Goal: Task Accomplishment & Management: Manage account settings

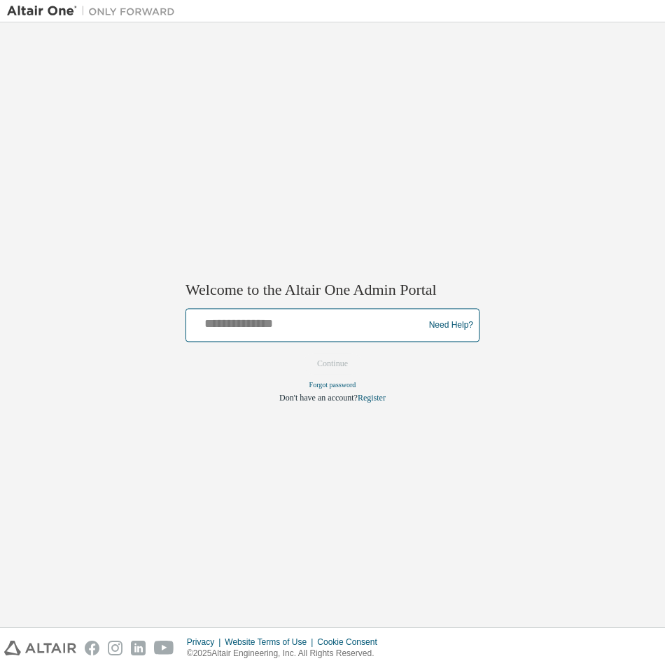
click at [284, 326] on input "text" at bounding box center [307, 322] width 230 height 20
type input "**********"
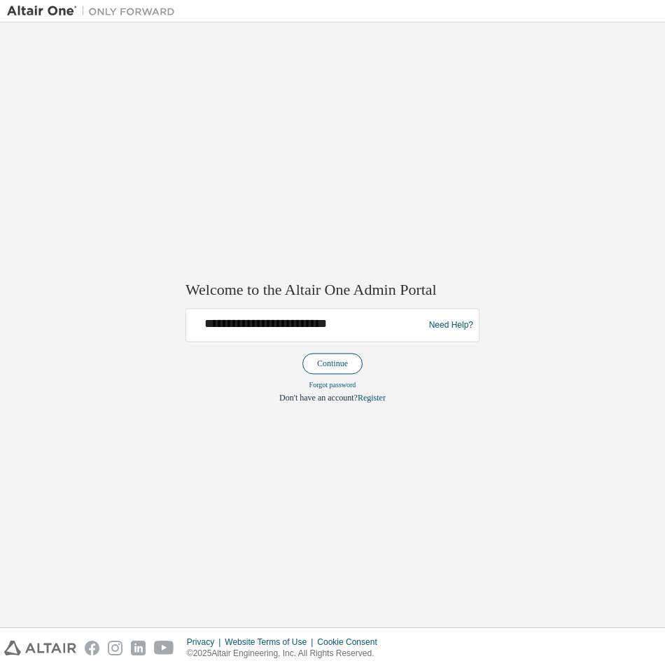
click at [328, 367] on button "Continue" at bounding box center [332, 363] width 60 height 21
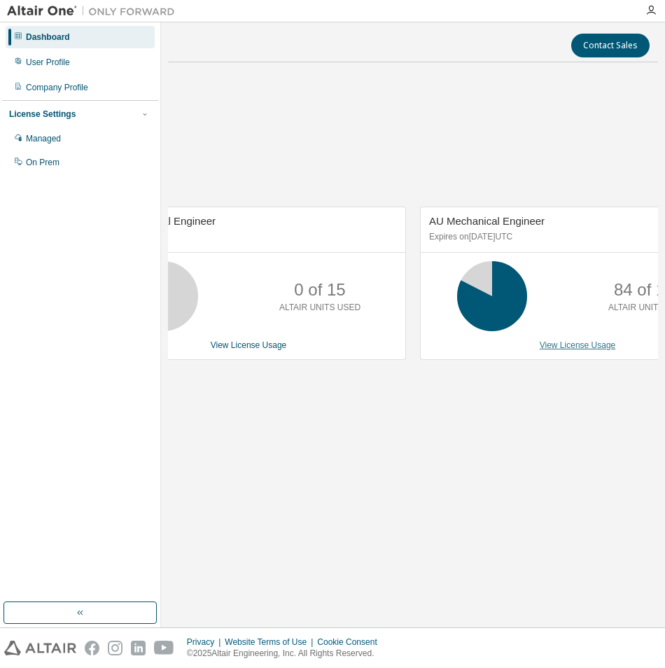
click at [572, 348] on link "View License Usage" at bounding box center [578, 345] width 76 height 10
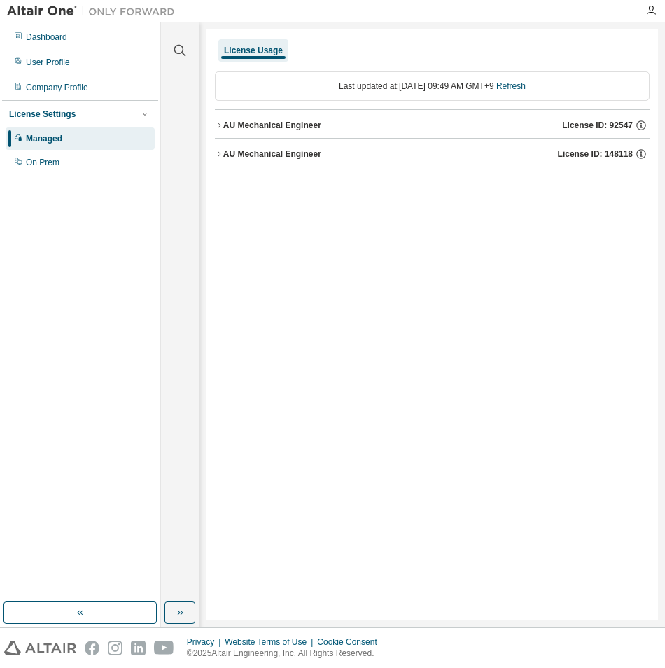
click at [221, 155] on icon "button" at bounding box center [219, 154] width 8 height 8
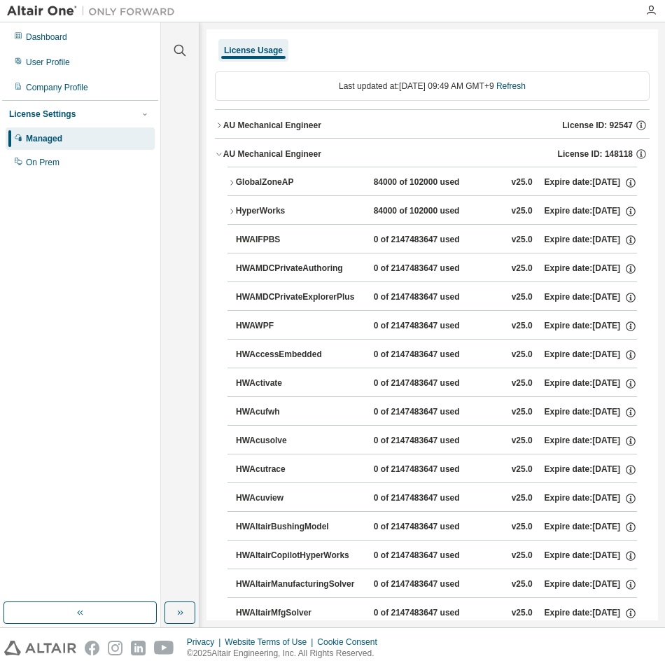
click at [232, 182] on icon "button" at bounding box center [231, 182] width 8 height 8
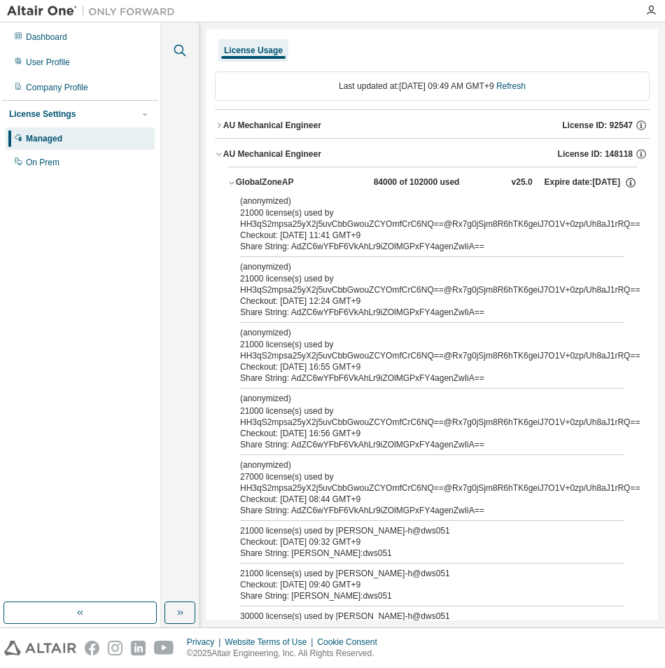
click at [175, 52] on icon "button" at bounding box center [180, 51] width 12 height 12
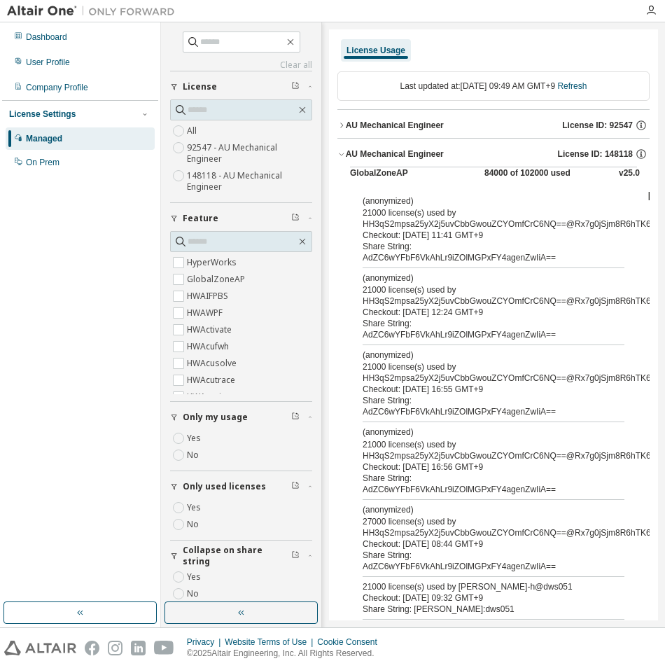
scroll to position [16, 0]
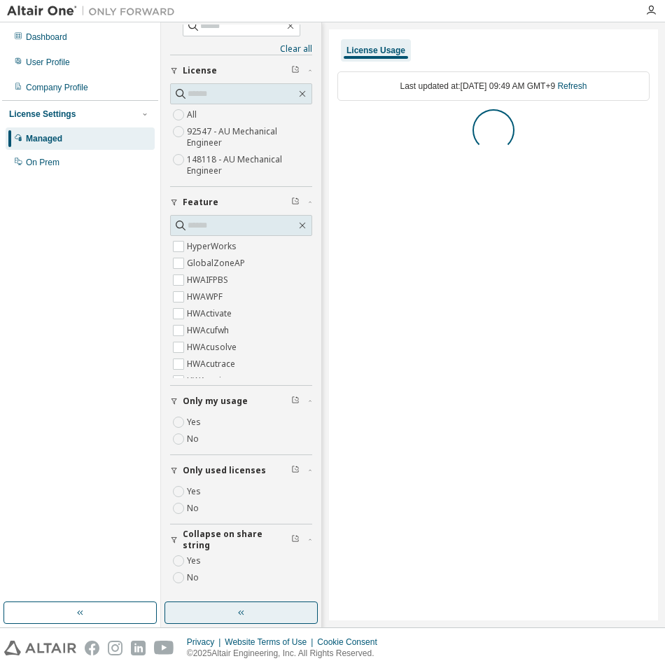
click at [237, 612] on icon "button" at bounding box center [241, 612] width 11 height 11
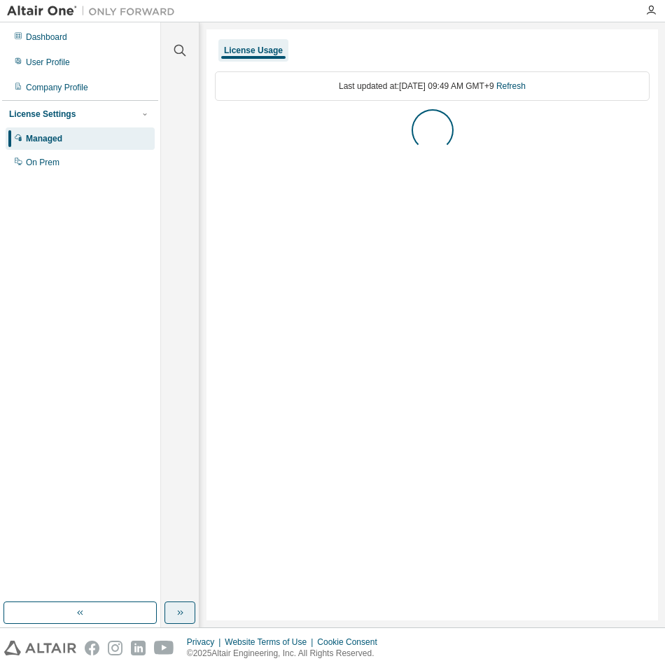
scroll to position [0, 0]
click at [181, 620] on button "button" at bounding box center [179, 612] width 31 height 22
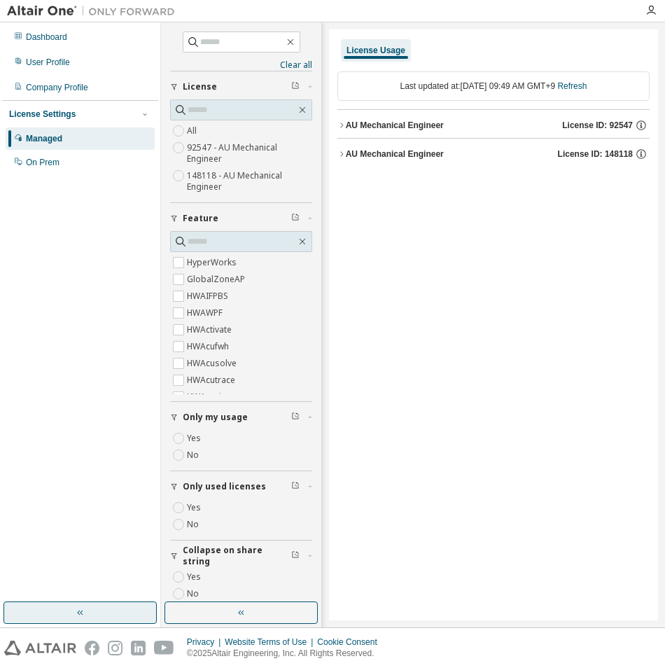
click at [122, 616] on button "button" at bounding box center [79, 612] width 153 height 22
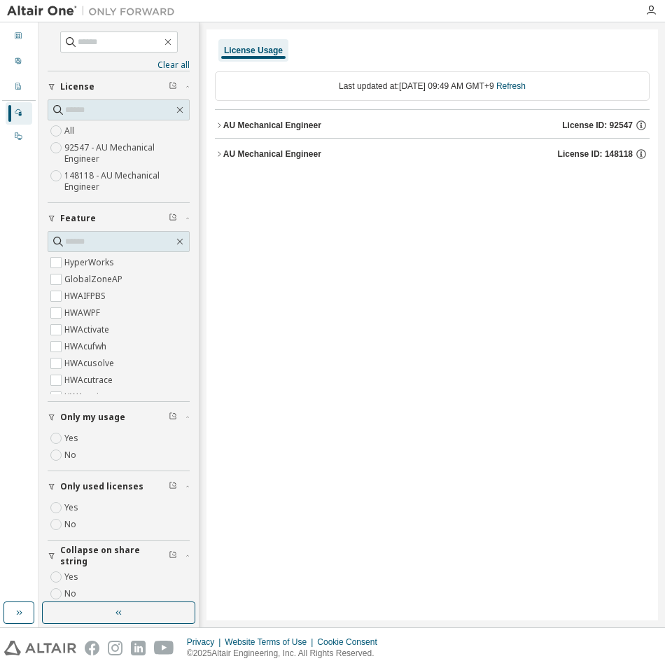
click at [218, 157] on icon "button" at bounding box center [219, 154] width 8 height 8
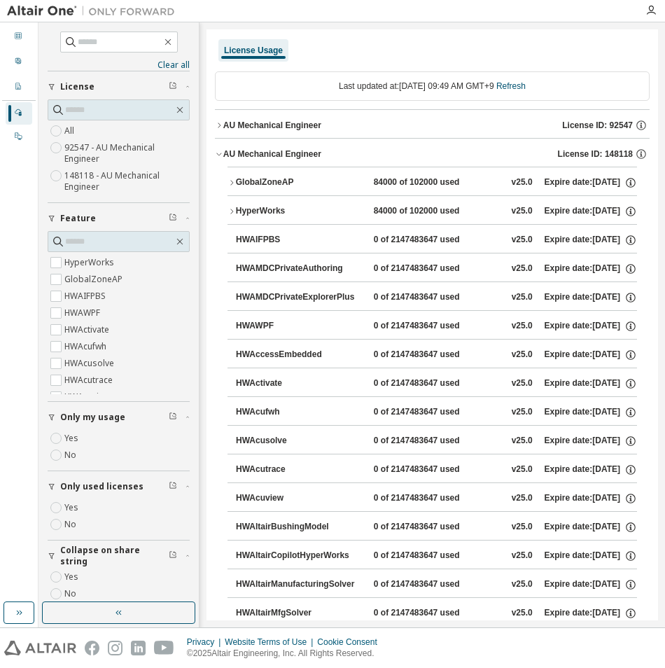
click at [231, 185] on icon "button" at bounding box center [231, 182] width 3 height 5
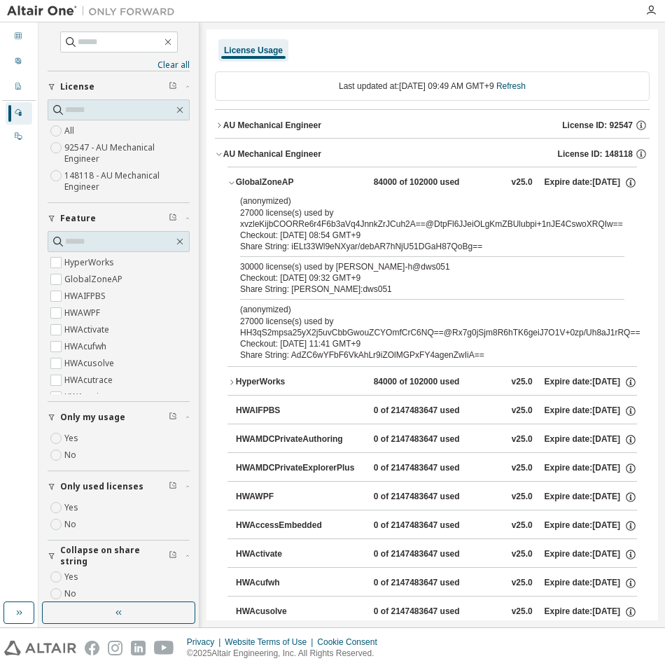
click at [228, 382] on icon "button" at bounding box center [231, 382] width 8 height 8
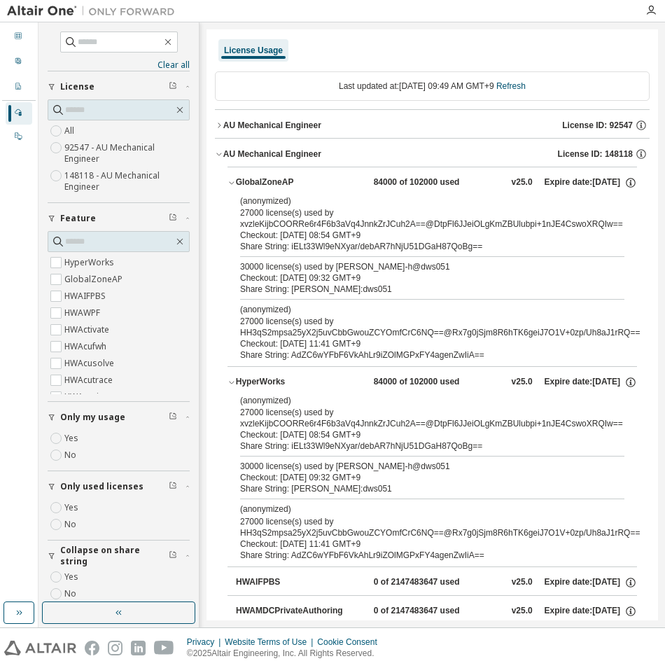
click at [228, 382] on icon "button" at bounding box center [231, 382] width 8 height 8
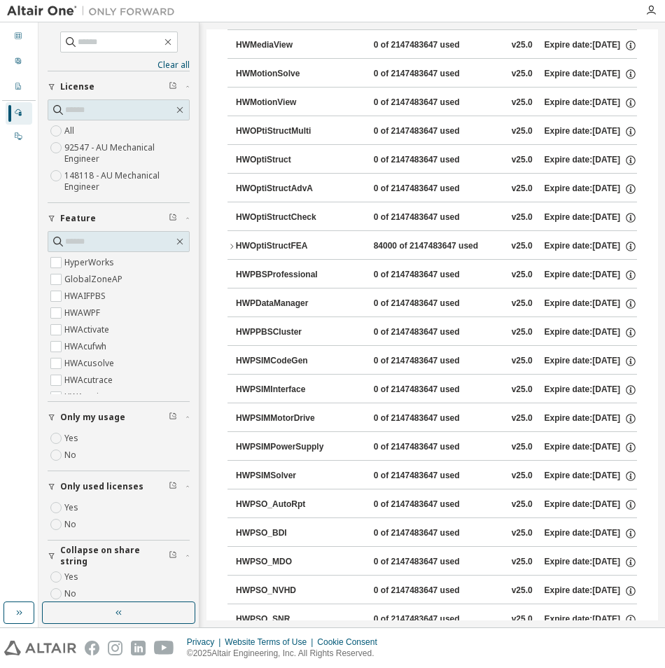
scroll to position [4450, 0]
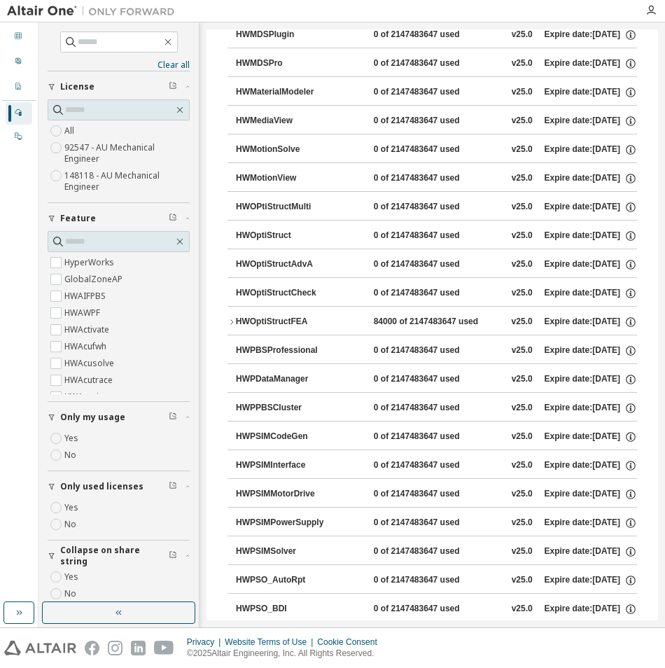
click at [232, 323] on icon "button" at bounding box center [231, 322] width 8 height 8
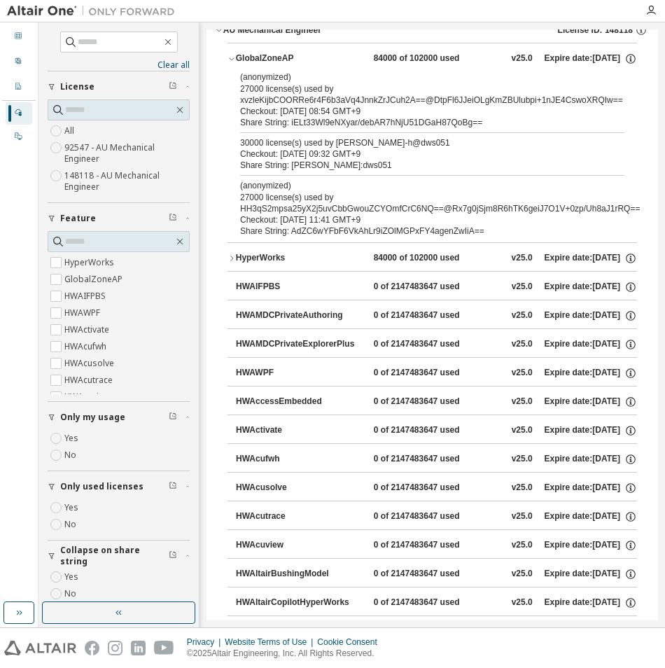
scroll to position [0, 0]
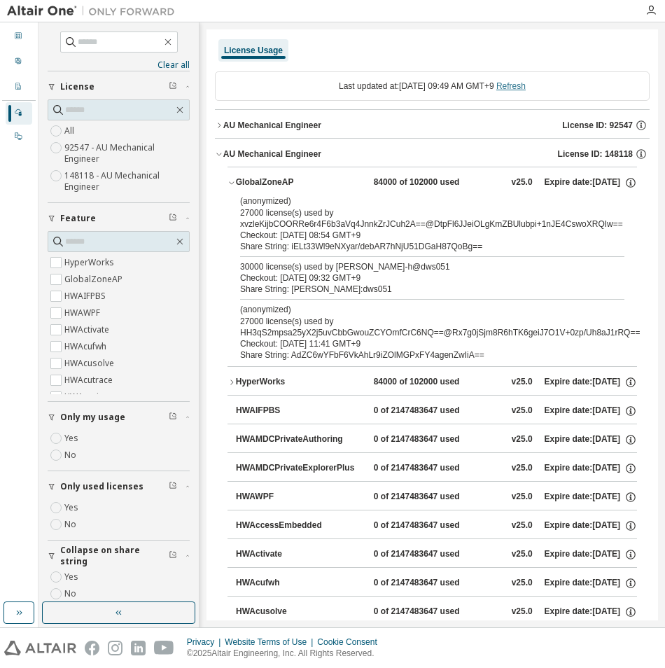
click at [524, 90] on link "Refresh" at bounding box center [510, 86] width 29 height 10
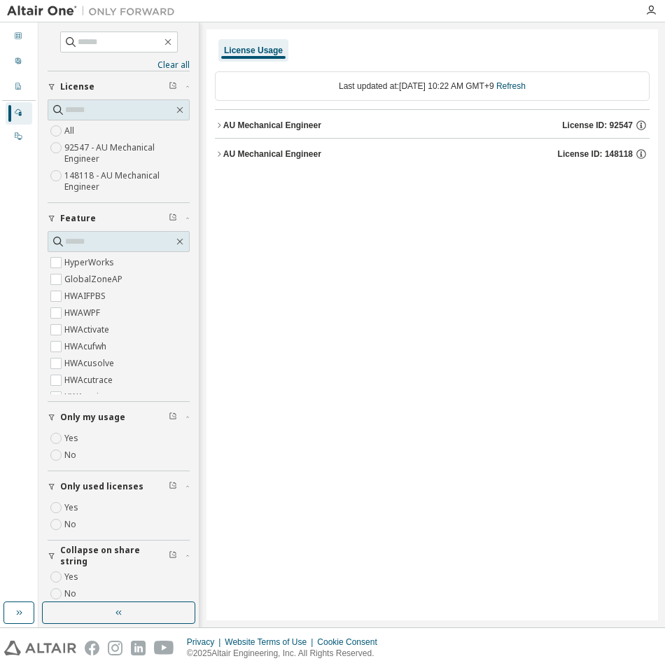
click at [223, 157] on div "AU Mechanical Engineer" at bounding box center [272, 153] width 98 height 11
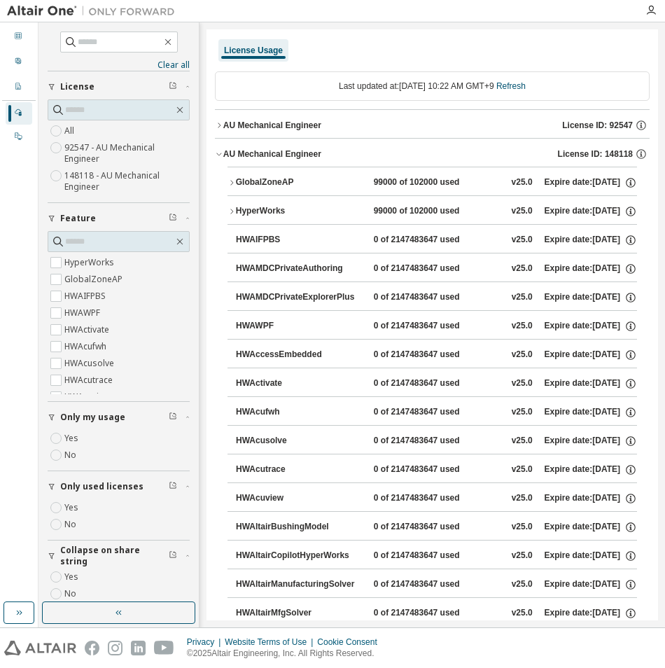
click at [232, 183] on icon "button" at bounding box center [231, 182] width 8 height 8
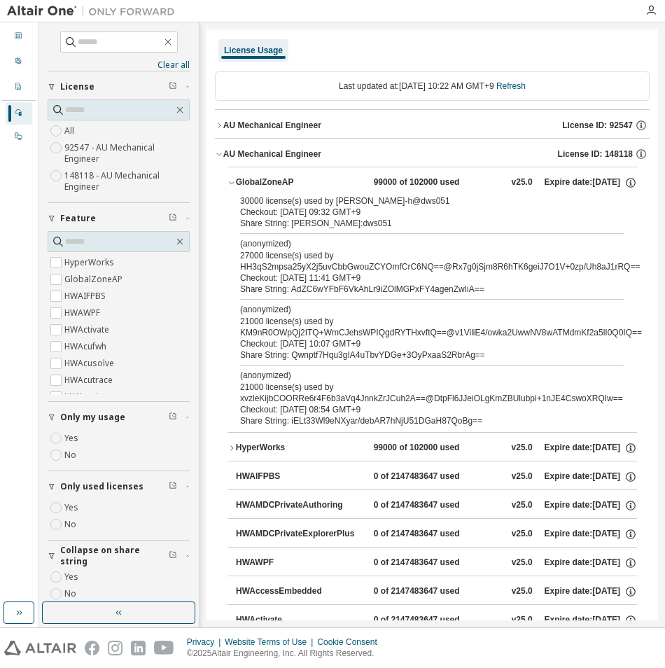
click at [232, 183] on icon "button" at bounding box center [231, 182] width 8 height 8
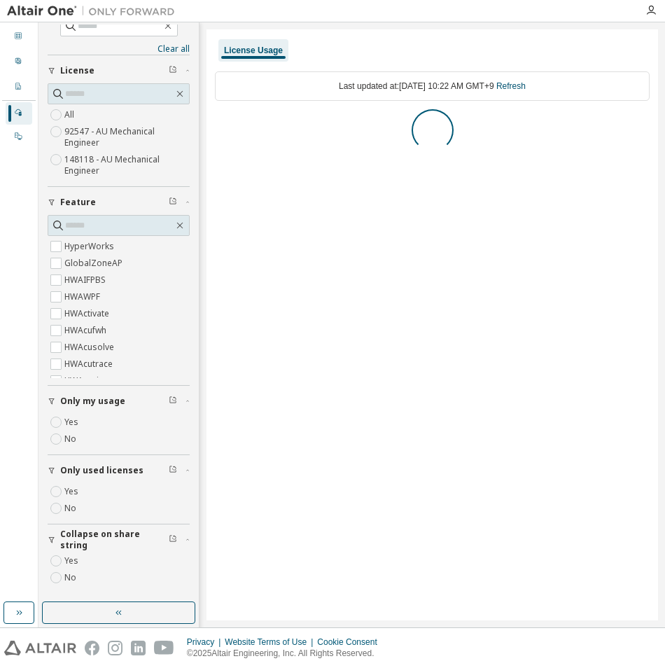
scroll to position [10, 0]
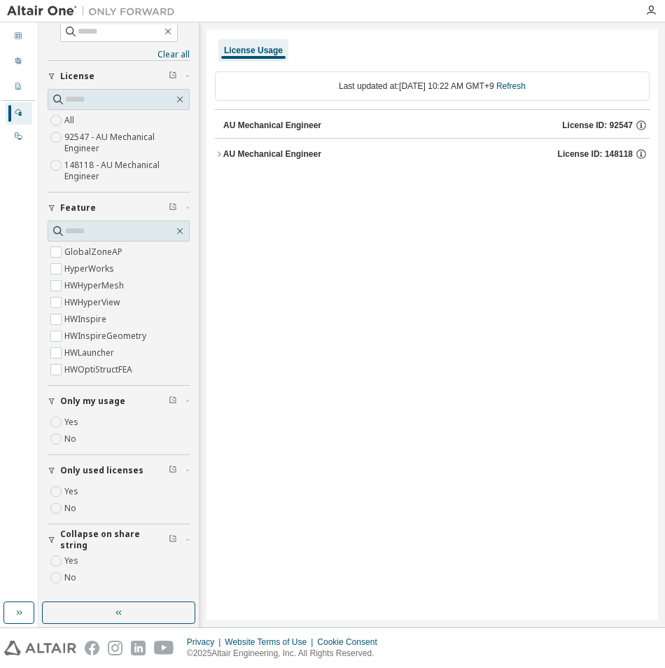
click at [219, 162] on button "AU Mechanical Engineer License ID: 148118" at bounding box center [432, 154] width 435 height 31
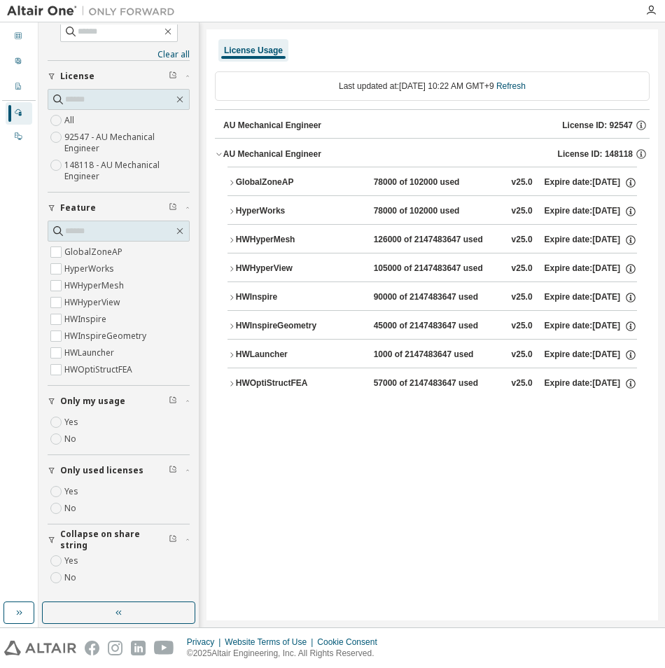
click at [236, 267] on div "HWHyperView" at bounding box center [299, 268] width 126 height 13
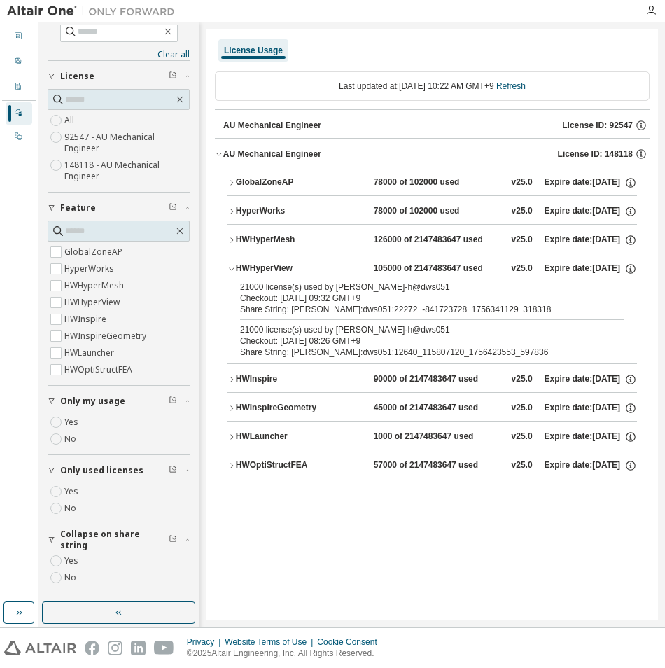
click at [236, 267] on div "HWHyperView" at bounding box center [299, 268] width 126 height 13
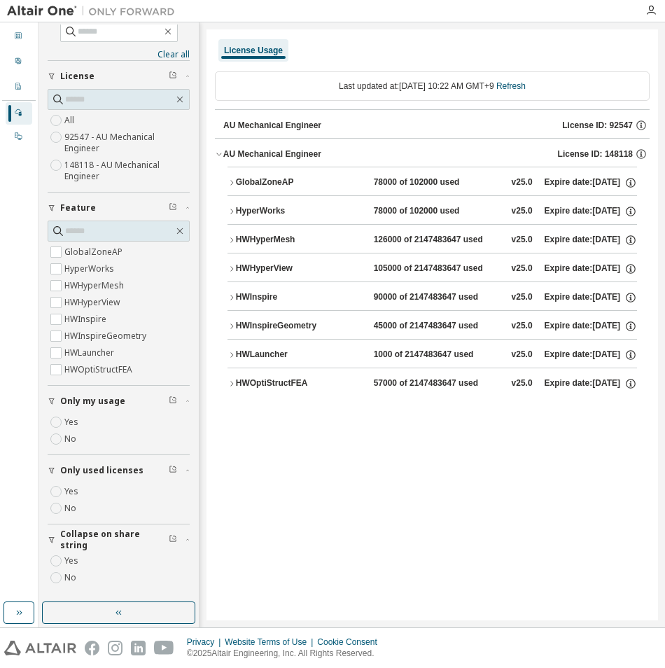
click at [230, 292] on button "HWInspire 90000 of 2147483647 used v25.0 Expire date: 2025-11-01" at bounding box center [431, 297] width 409 height 31
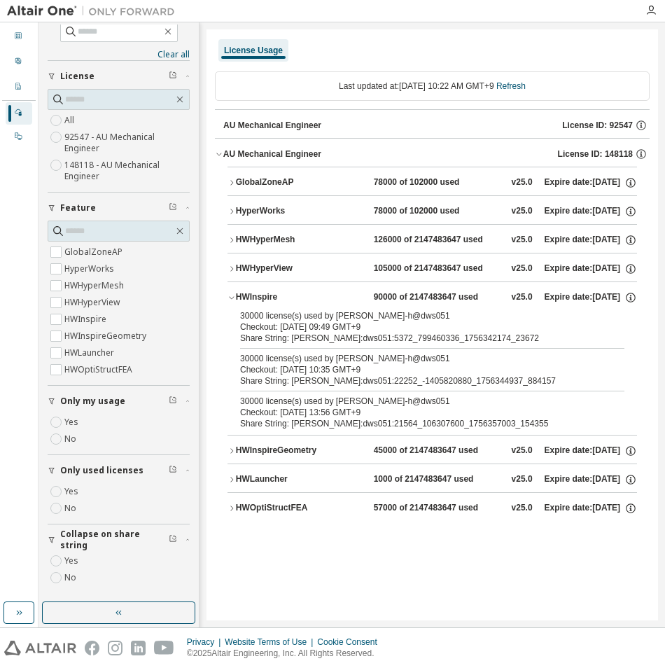
click at [230, 292] on button "HWInspire 90000 of 2147483647 used v25.0 Expire date: 2025-11-01" at bounding box center [431, 297] width 409 height 31
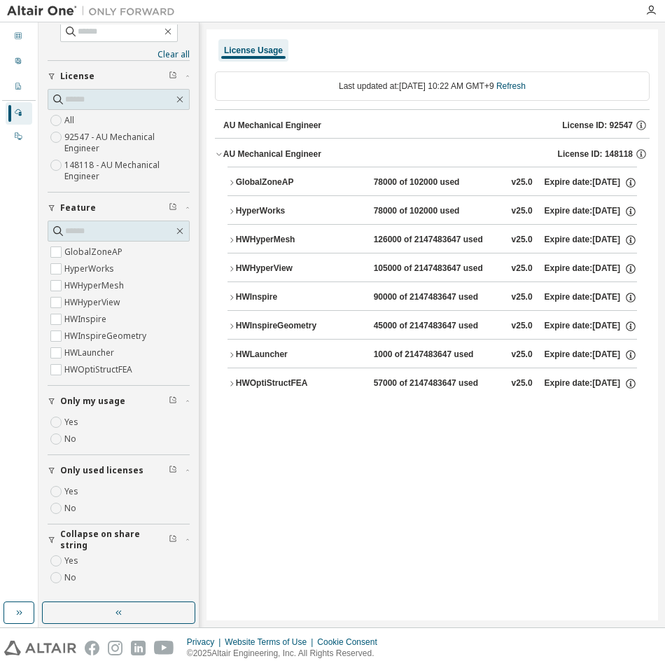
click at [235, 297] on icon "button" at bounding box center [231, 297] width 8 height 8
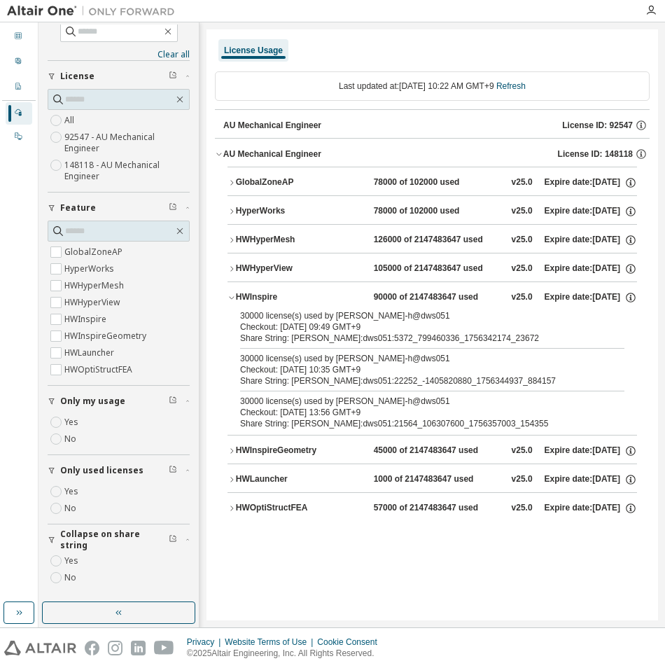
click at [235, 297] on icon "button" at bounding box center [231, 297] width 8 height 8
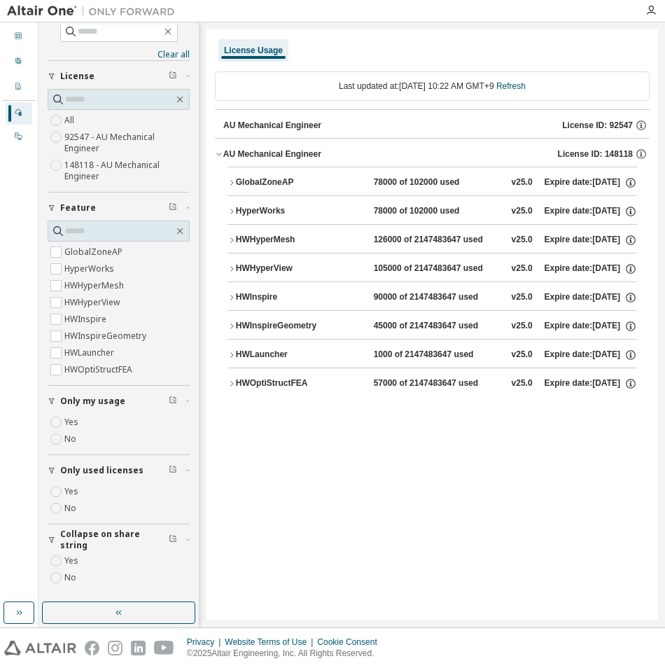
click at [232, 321] on button "HWInspireGeometry 45000 of 2147483647 used v25.0 Expire date: 2025-11-01" at bounding box center [431, 326] width 409 height 31
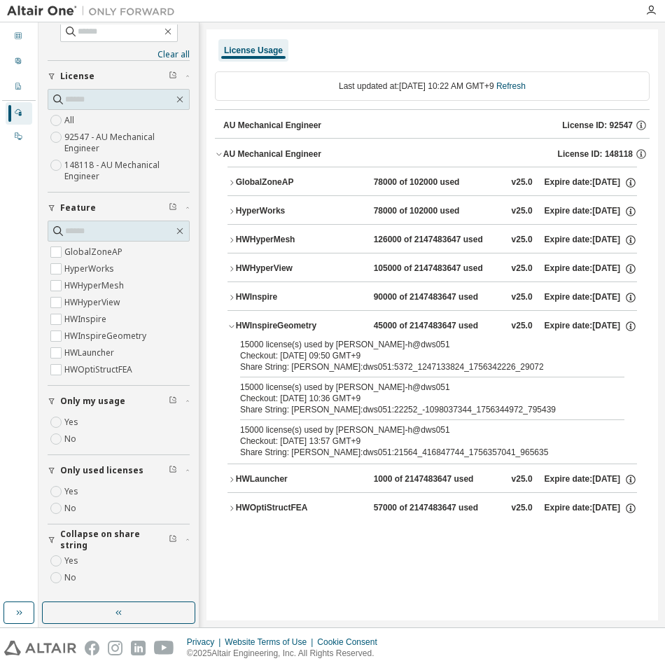
click at [232, 321] on button "HWInspireGeometry 45000 of 2147483647 used v25.0 Expire date: 2025-11-01" at bounding box center [431, 326] width 409 height 31
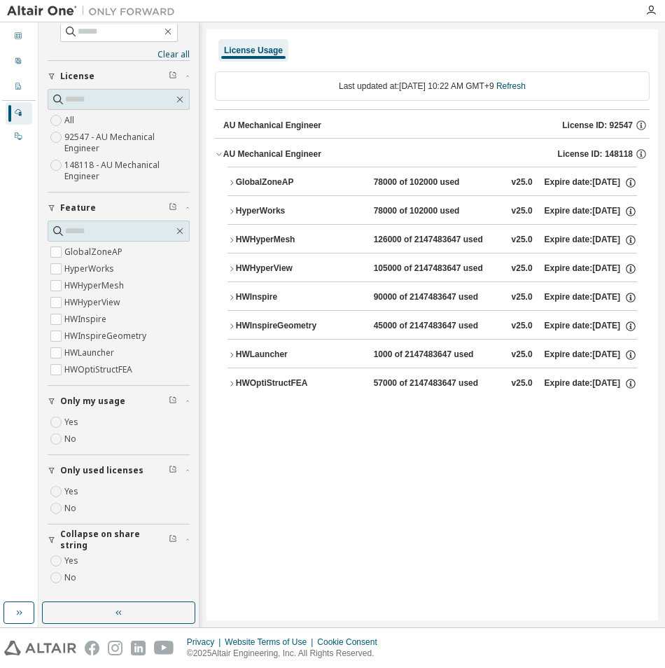
click at [236, 360] on div "HWLauncher" at bounding box center [299, 354] width 126 height 13
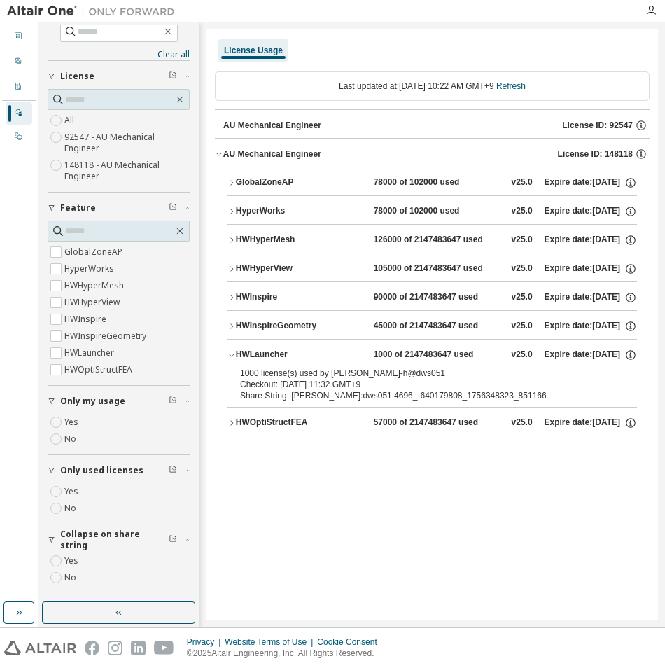
click at [231, 355] on icon "button" at bounding box center [231, 355] width 8 height 8
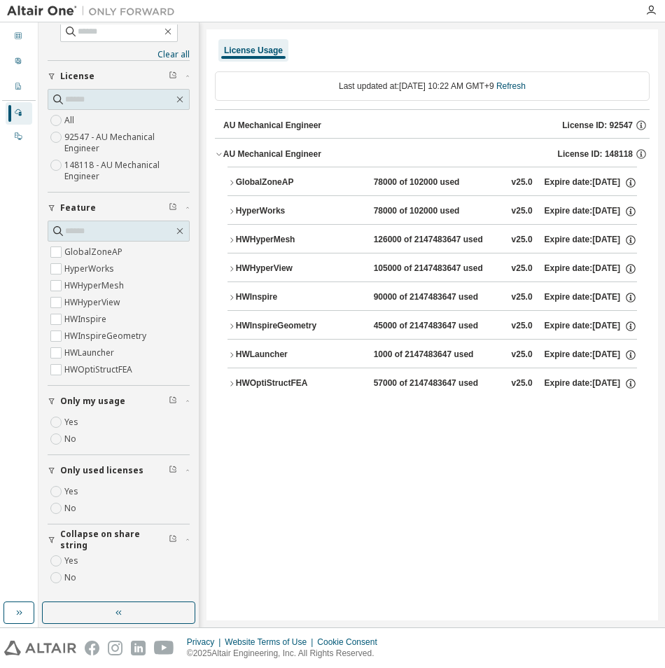
click at [235, 383] on icon "button" at bounding box center [231, 383] width 8 height 8
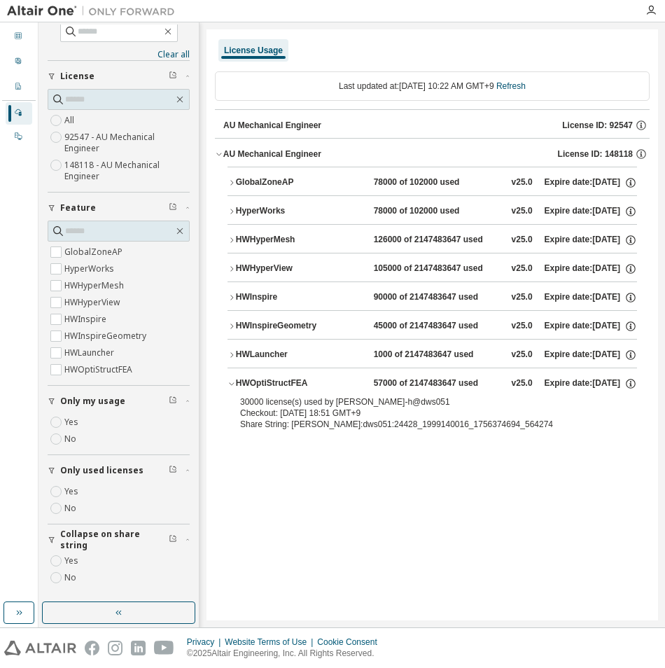
click at [234, 380] on icon "button" at bounding box center [231, 383] width 8 height 8
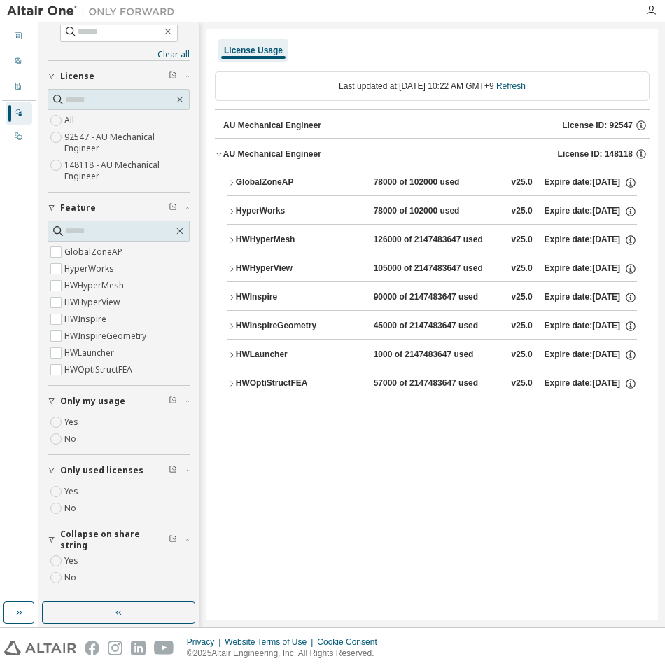
click at [235, 181] on icon "button" at bounding box center [231, 182] width 8 height 8
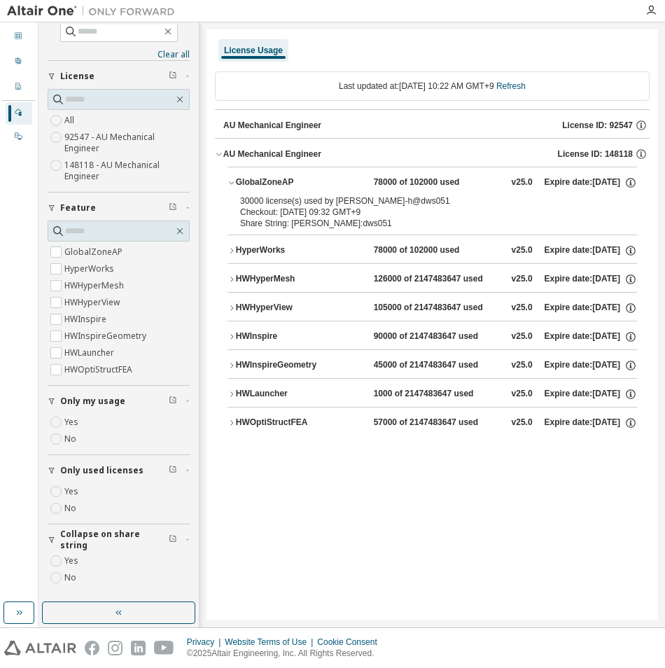
click at [231, 183] on icon "button" at bounding box center [231, 182] width 8 height 8
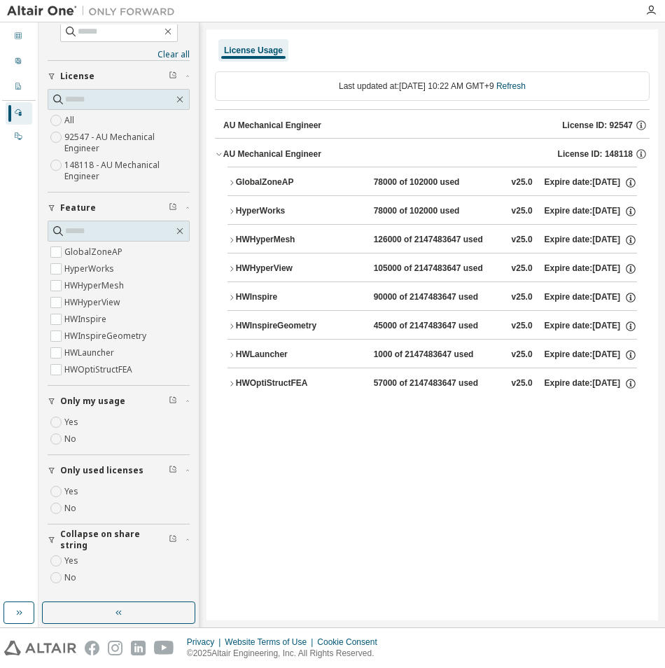
click at [236, 181] on div "GlobalZoneAP" at bounding box center [299, 182] width 126 height 13
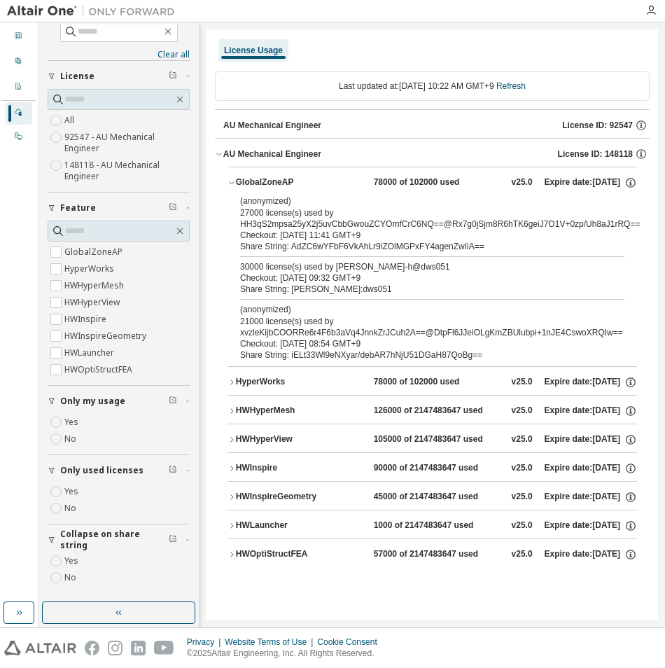
click at [236, 180] on div "GlobalZoneAP" at bounding box center [299, 182] width 126 height 13
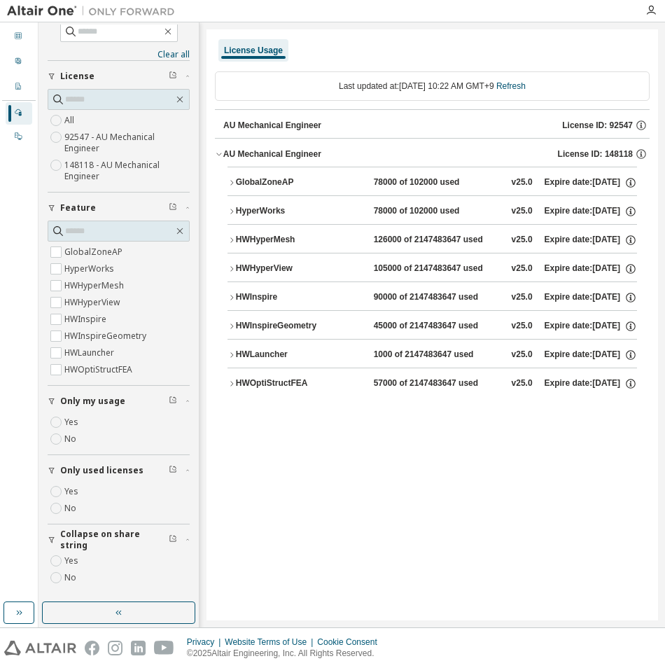
click at [169, 399] on icon "button" at bounding box center [173, 399] width 8 height 8
click at [161, 463] on button "Only used licenses" at bounding box center [119, 470] width 142 height 31
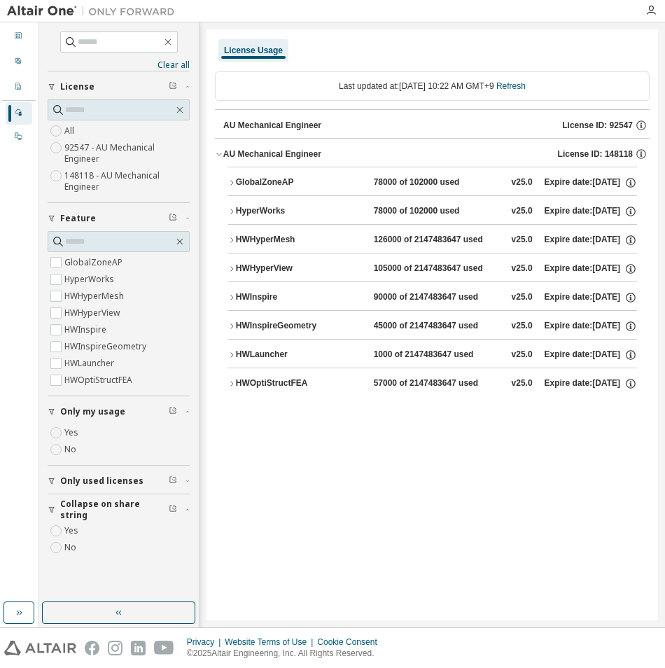
scroll to position [0, 0]
click at [106, 409] on span "Only my usage" at bounding box center [92, 411] width 65 height 11
click at [244, 451] on div "License Usage Last updated at: Fri 2025-08-29 10:22 AM GMT+9 Refresh AU Mechani…" at bounding box center [431, 324] width 451 height 591
click at [526, 86] on link "Refresh" at bounding box center [510, 86] width 29 height 10
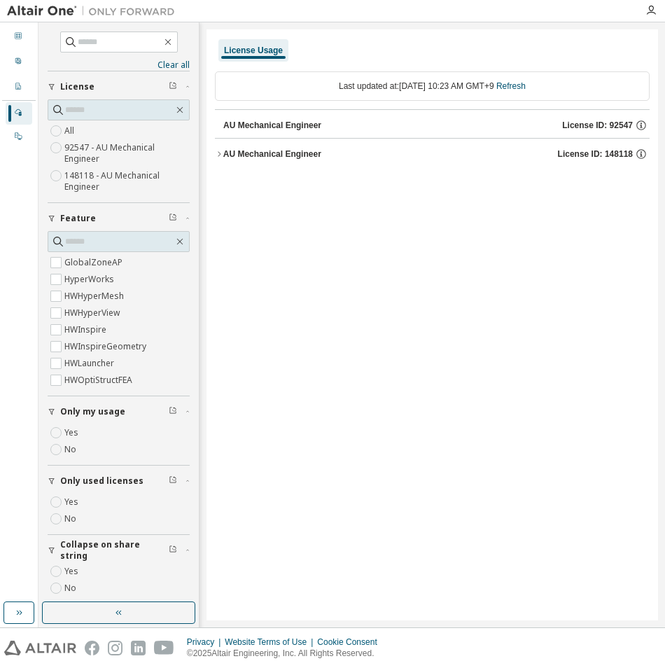
scroll to position [10, 0]
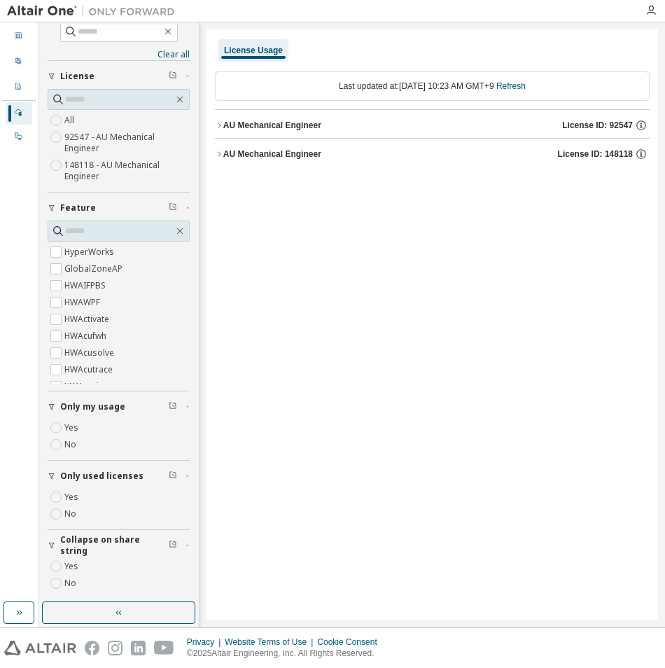
click at [224, 128] on div "AU Mechanical Engineer" at bounding box center [272, 125] width 98 height 11
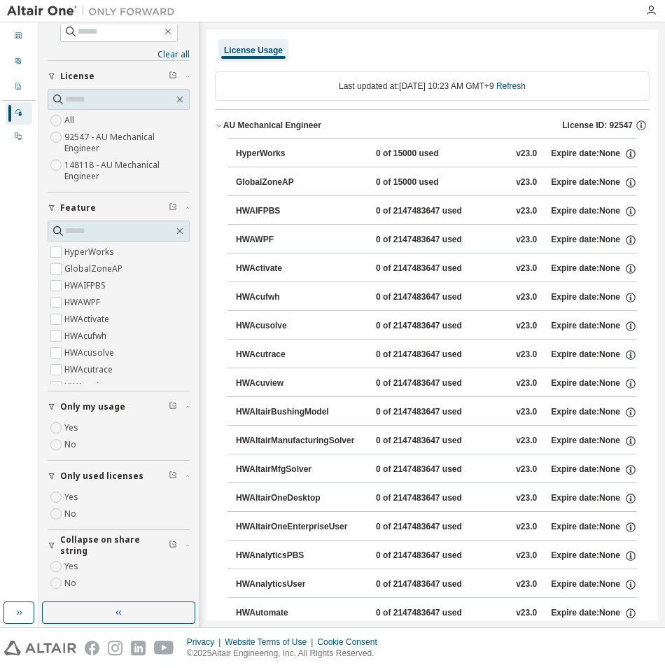
click at [219, 128] on icon "button" at bounding box center [219, 125] width 8 height 8
